Goal: Task Accomplishment & Management: Use online tool/utility

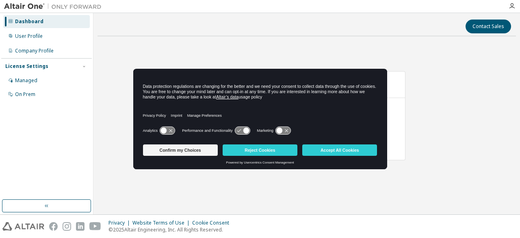
drag, startPoint x: 328, startPoint y: 147, endPoint x: 311, endPoint y: 159, distance: 20.5
click at [328, 147] on button "Accept All Cookies" at bounding box center [339, 149] width 75 height 11
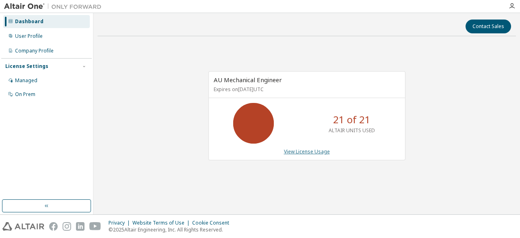
click at [313, 150] on link "View License Usage" at bounding box center [307, 151] width 46 height 7
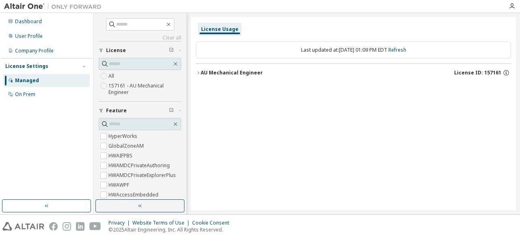
click at [202, 72] on div "AU Mechanical Engineer" at bounding box center [232, 72] width 62 height 7
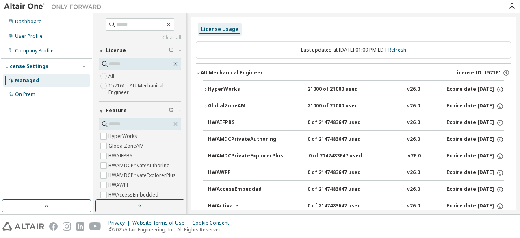
click at [218, 87] on div "HyperWorks" at bounding box center [244, 89] width 73 height 7
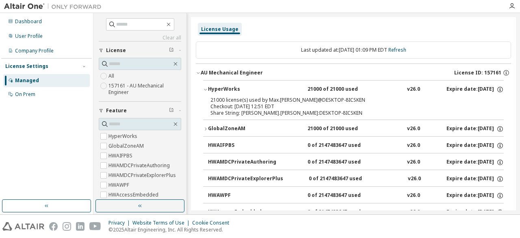
click at [205, 127] on icon "button" at bounding box center [205, 128] width 5 height 5
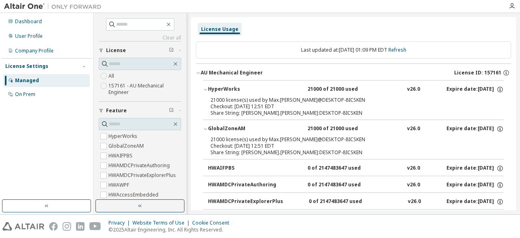
click at [207, 126] on icon "button" at bounding box center [205, 128] width 5 height 5
